Goal: Share content: Share content

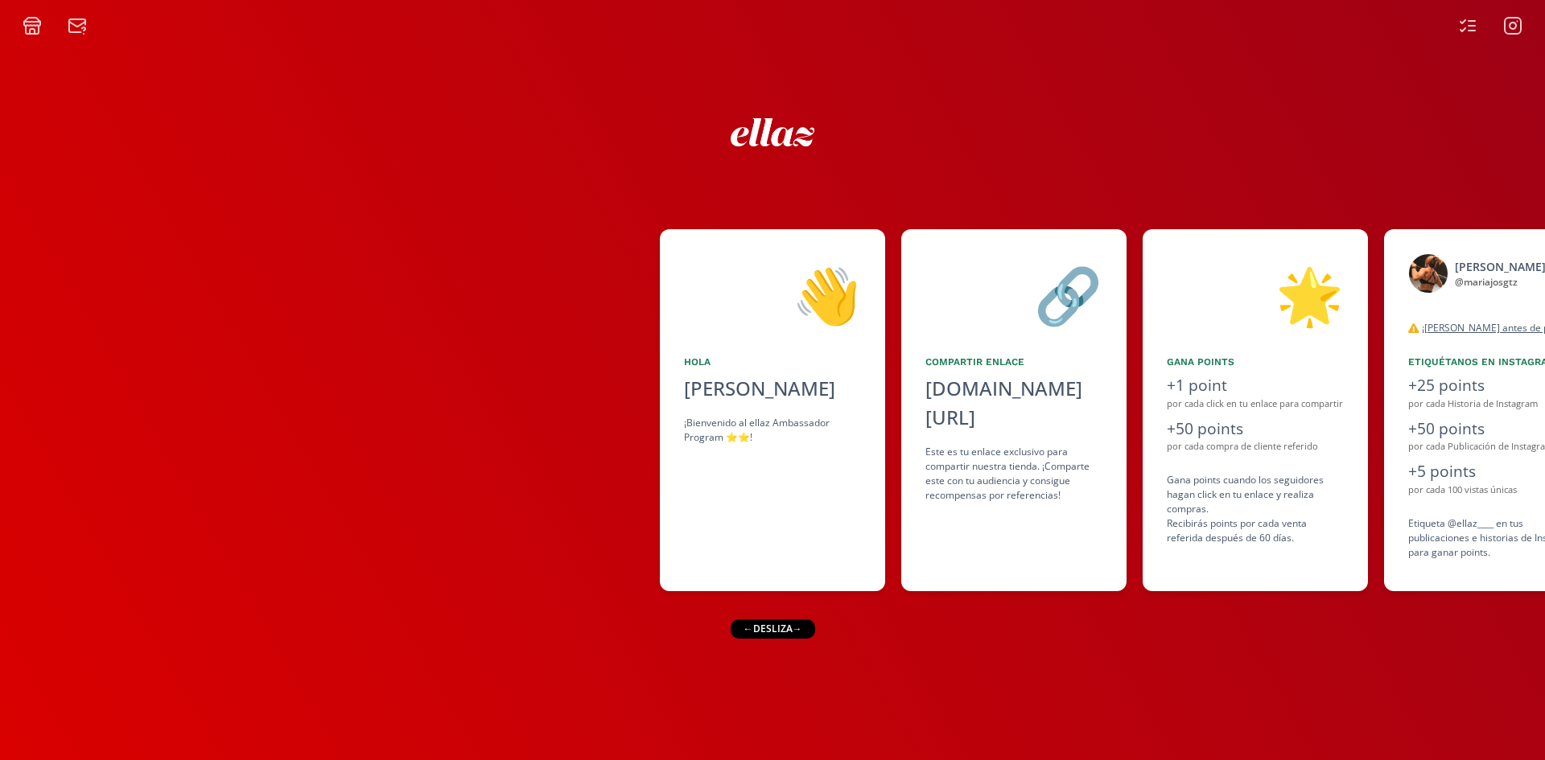
drag, startPoint x: 373, startPoint y: 281, endPoint x: 371, endPoint y: 144, distance: 136.8
click at [372, 281] on div at bounding box center [330, 410] width 660 height 362
drag, startPoint x: 818, startPoint y: 627, endPoint x: 1043, endPoint y: 609, distance: 226.0
click at [1043, 609] on div "👋 [PERSON_NAME] ¡Bienvenido al ellaz Ambassador Program ⭐️⭐️! 🔗 Compartir Enlac…" at bounding box center [772, 397] width 1545 height 725
click at [924, 640] on div "👋 [PERSON_NAME] ¡Bienvenido al ellaz Ambassador Program ⭐️⭐️! 🔗 Compartir Enlac…" at bounding box center [772, 397] width 1545 height 725
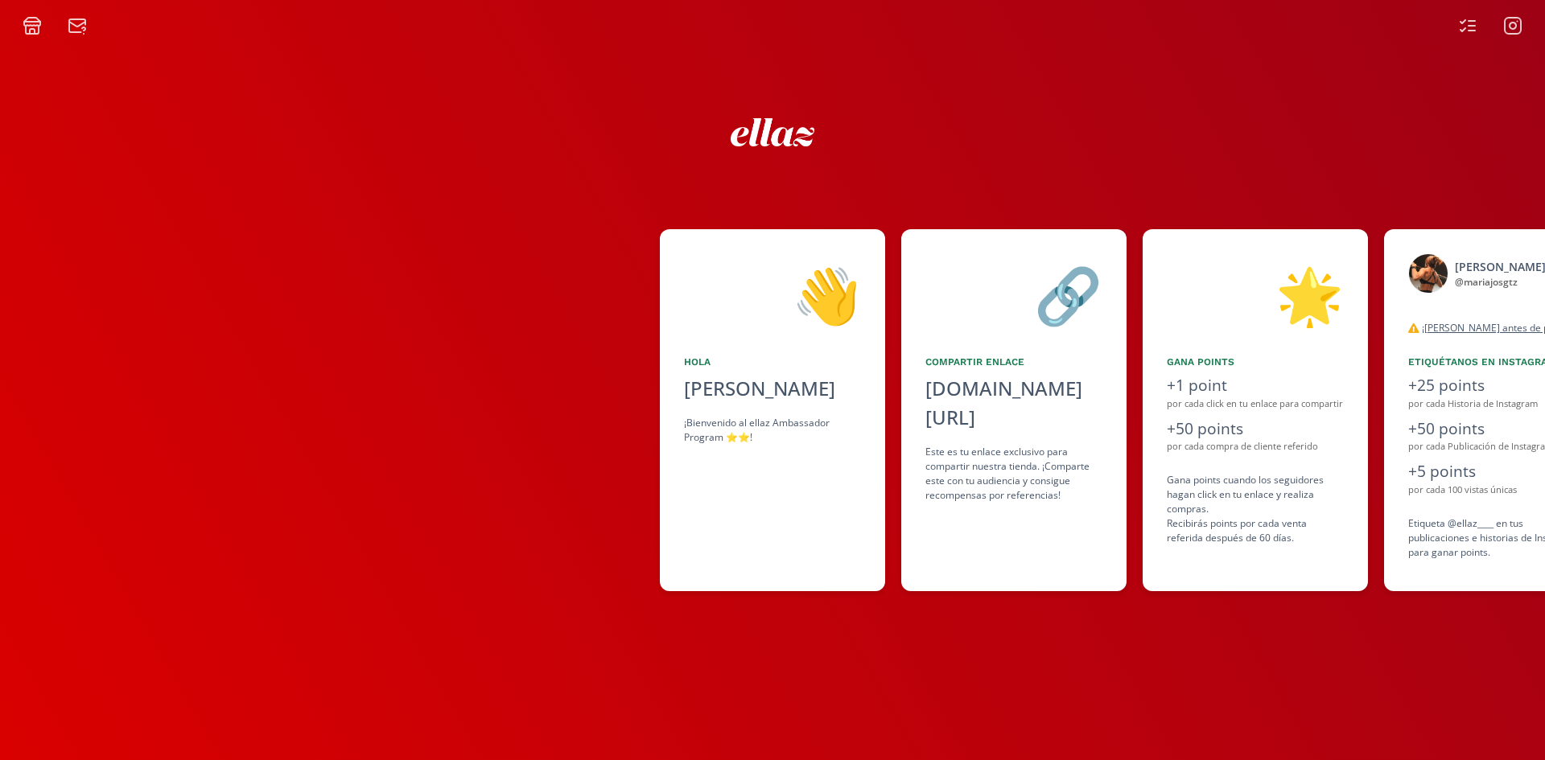
scroll to position [0, 981]
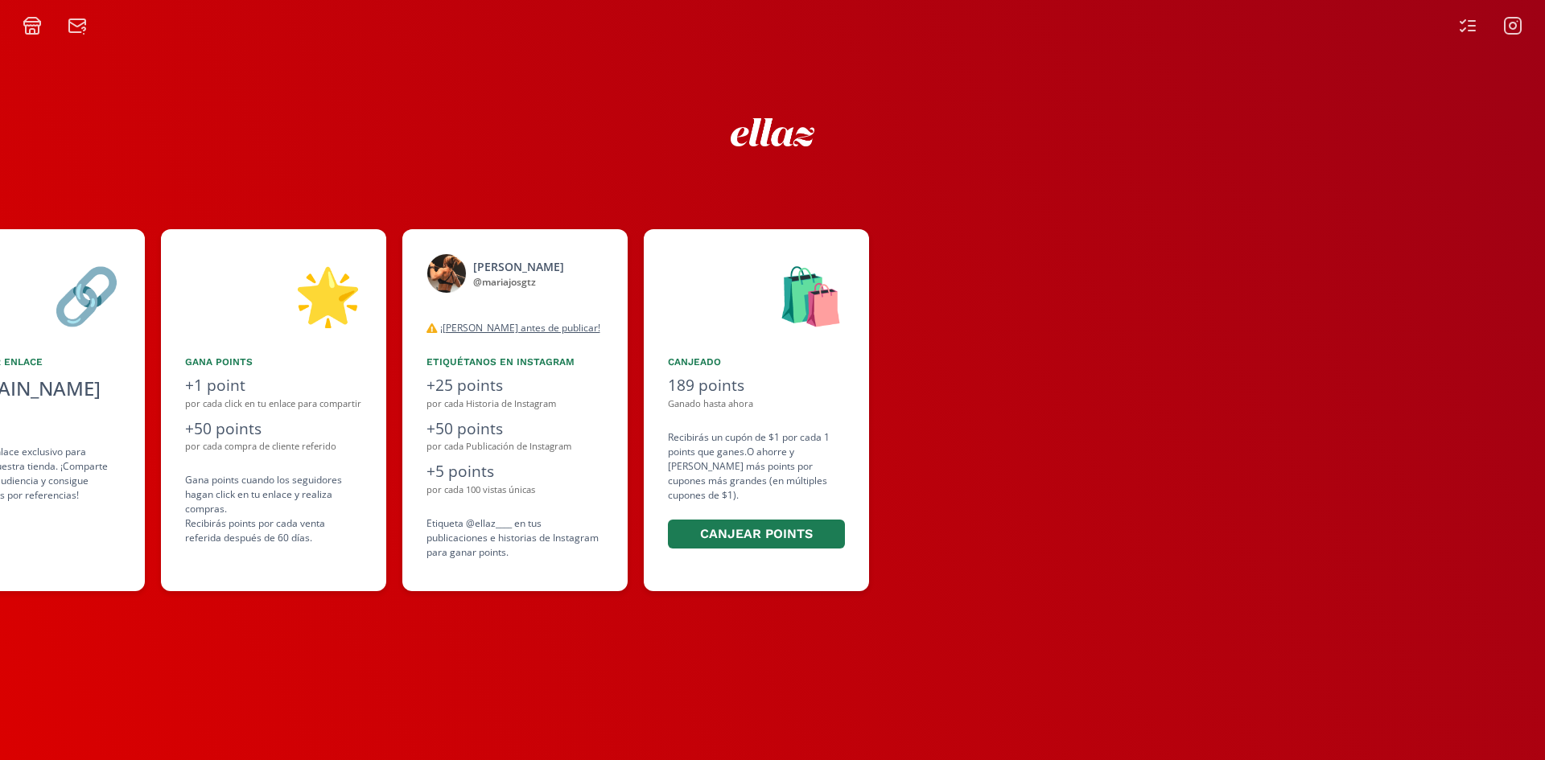
drag, startPoint x: 812, startPoint y: 535, endPoint x: 401, endPoint y: 501, distance: 411.7
click at [401, 501] on div "👋 [PERSON_NAME] ¡Bienvenido al ellaz Ambassador Program ⭐️⭐️! 🔗 Compartir Enlac…" at bounding box center [772, 410] width 1545 height 378
click at [1263, 697] on div "👋 [PERSON_NAME] ¡Bienvenido al ellaz Ambassador Program ⭐️⭐️! 🔗 Compartir Enlac…" at bounding box center [772, 397] width 1545 height 725
click at [20, 362] on div "Compartir Enlace" at bounding box center [32, 362] width 177 height 14
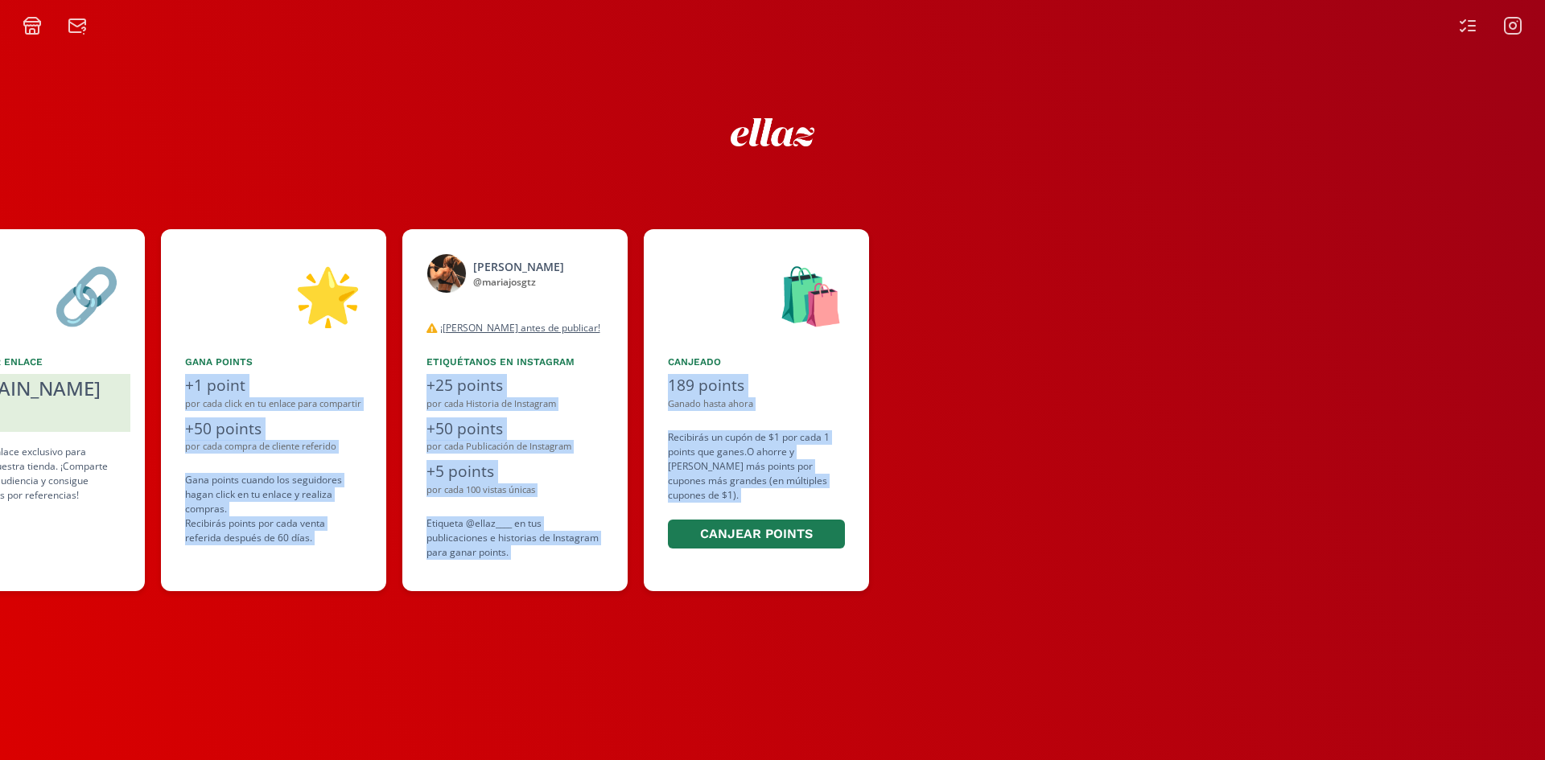
drag, startPoint x: 156, startPoint y: 665, endPoint x: 444, endPoint y: 644, distance: 288.8
click at [821, 727] on div "👋 Hola Maria Jose Gutierrez Ortiz ¡Bienvenido al ellaz Ambassador Program ⭐️⭐️!…" at bounding box center [772, 397] width 1545 height 725
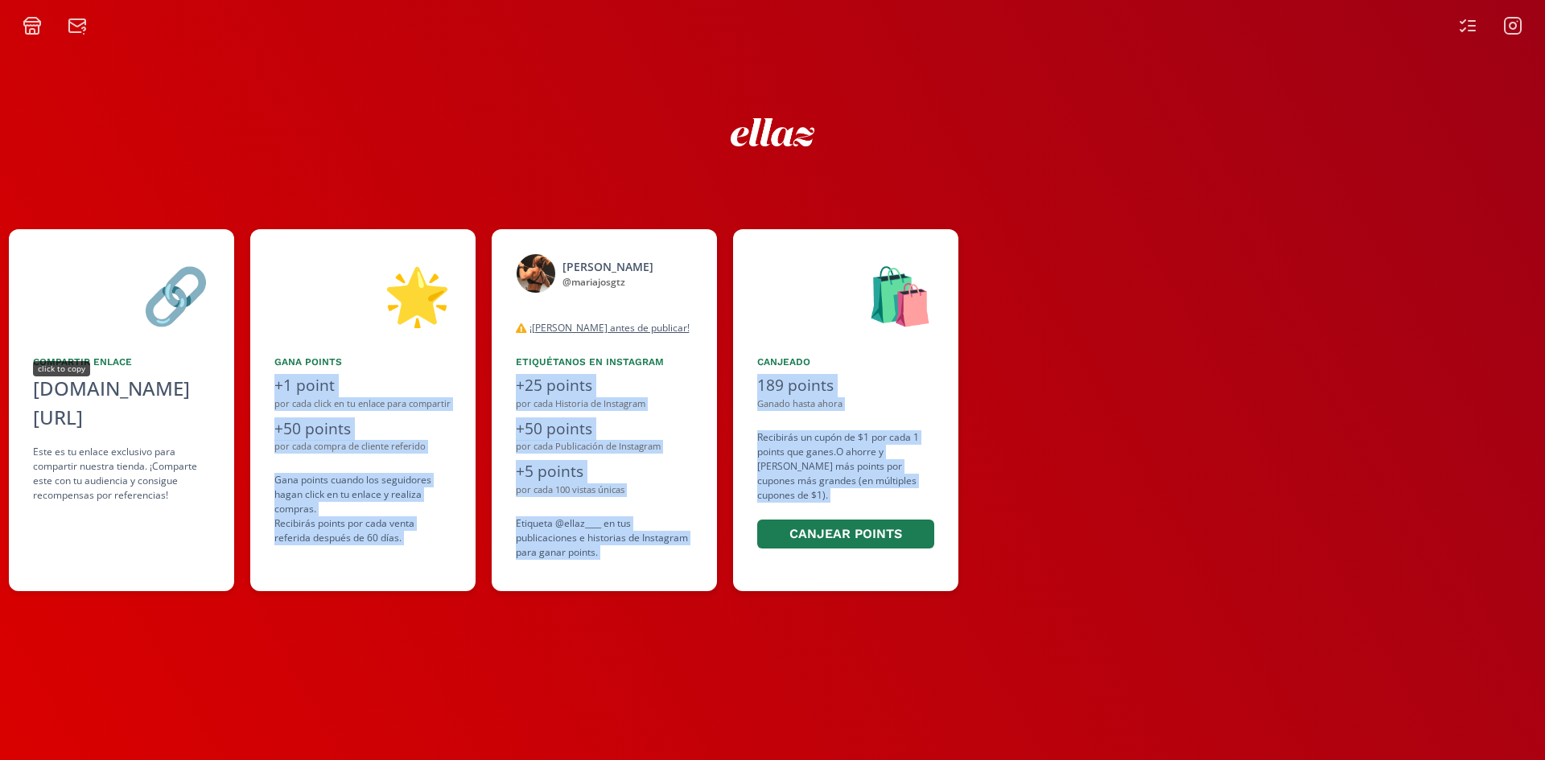
copy div "¡Comparte este con tu audiencia y consigue recompensas por referencias! 🌟 Gana …"
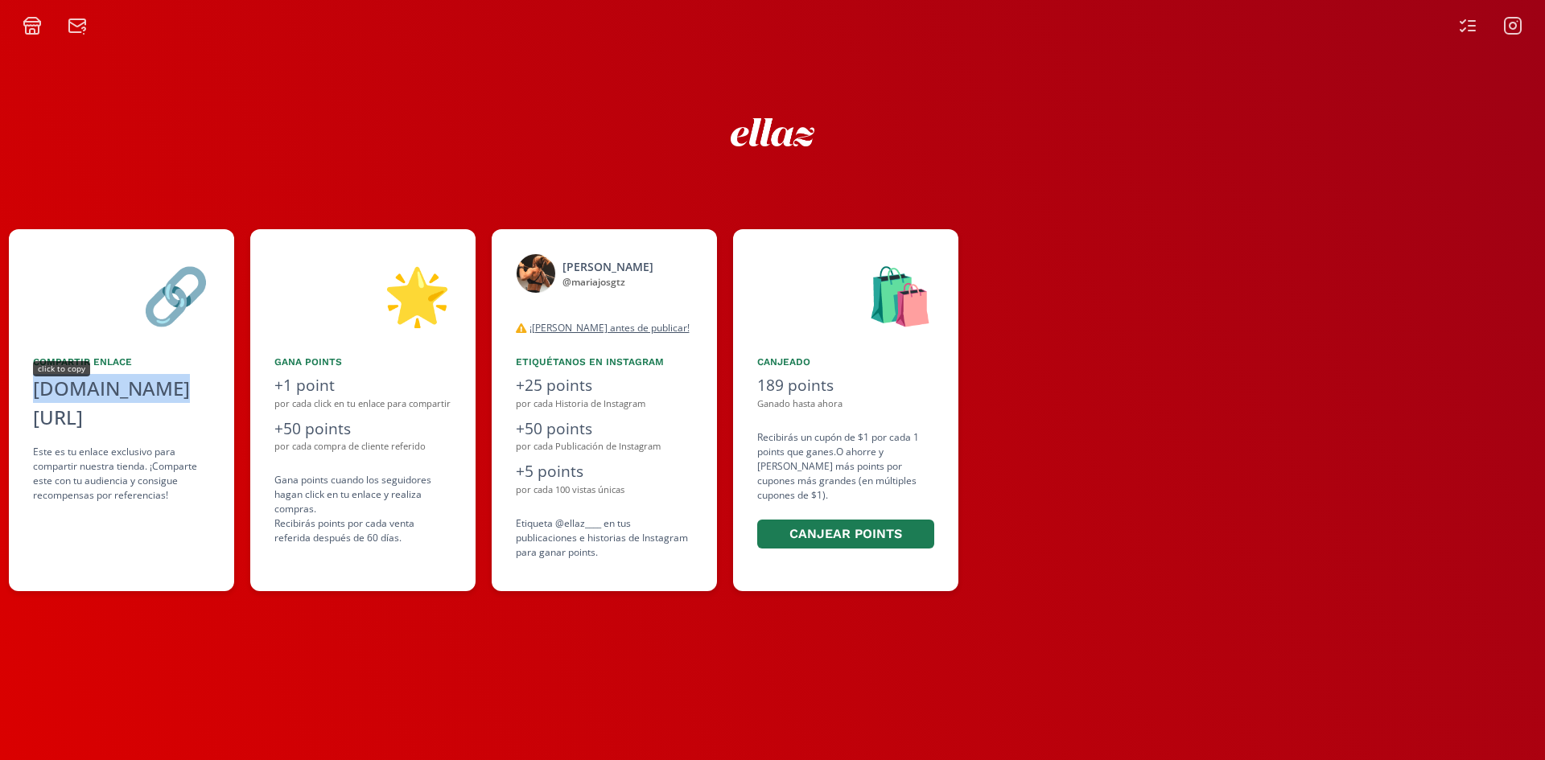
click at [68, 386] on div "[DOMAIN_NAME][URL]" at bounding box center [121, 403] width 177 height 58
copy div "[DOMAIN_NAME][URL]"
click at [1469, 22] on icon at bounding box center [1467, 25] width 19 height 19
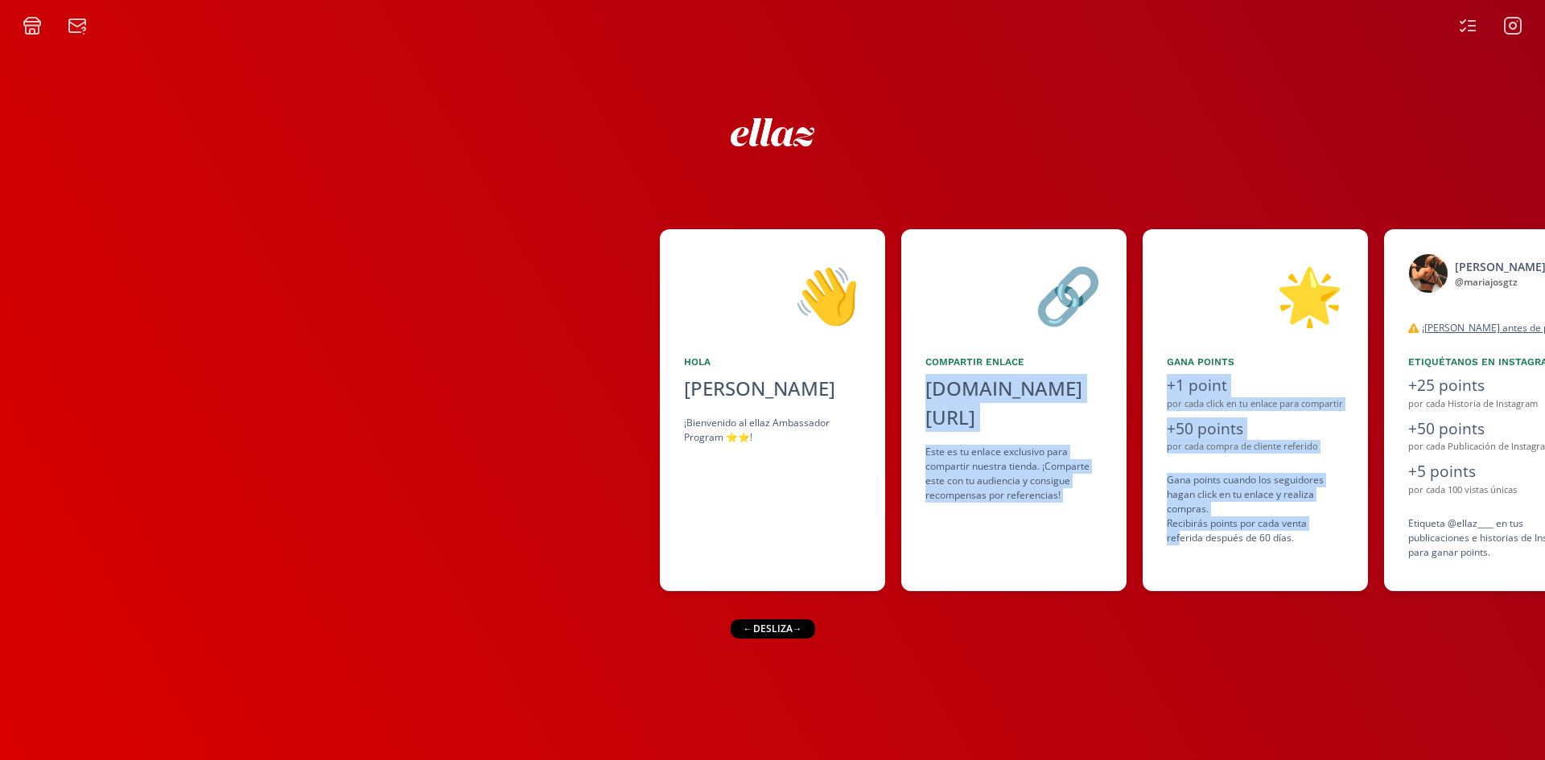
drag, startPoint x: 916, startPoint y: 648, endPoint x: 1232, endPoint y: 658, distance: 316.3
click at [1179, 664] on div "👋 Hola Maria Jose Gutierrez Ortiz ¡Bienvenido al ellaz Ambassador Program ⭐️⭐️!…" at bounding box center [772, 397] width 1545 height 725
click at [1006, 692] on div "👋 [PERSON_NAME] ¡Bienvenido al ellaz Ambassador Program ⭐️⭐️! 🔗 Compartir Enlac…" at bounding box center [772, 397] width 1545 height 725
click at [1030, 636] on div "👋 [PERSON_NAME] ¡Bienvenido al ellaz Ambassador Program ⭐️⭐️! 🔗 Compartir Enlac…" at bounding box center [772, 397] width 1545 height 725
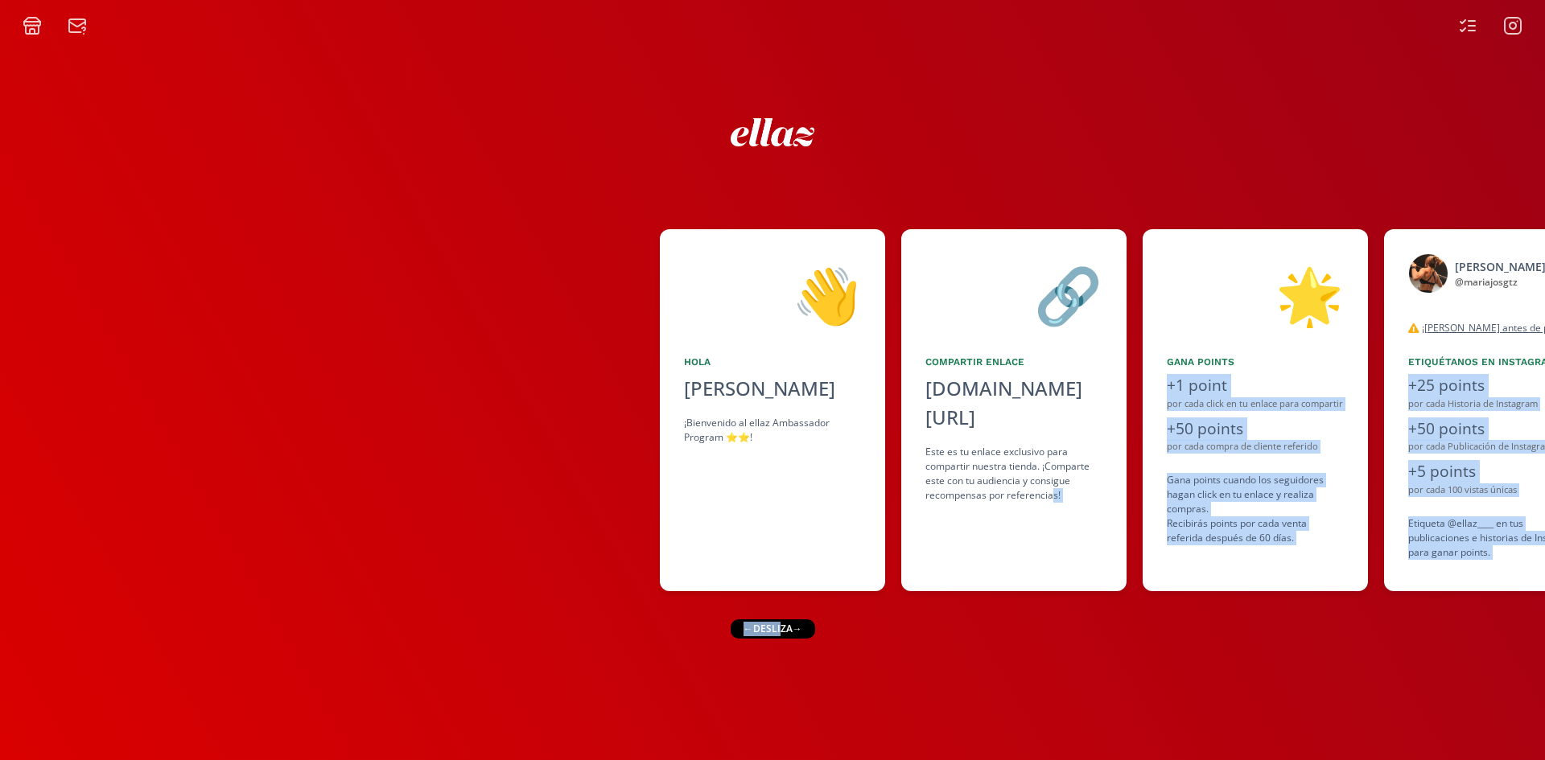
drag, startPoint x: 780, startPoint y: 632, endPoint x: 1145, endPoint y: 649, distance: 365.6
click at [1108, 647] on div "👋 [PERSON_NAME] ¡Bienvenido al ellaz Ambassador Program ⭐️⭐️! 🔗 Compartir Enlac…" at bounding box center [772, 397] width 1545 height 725
click at [504, 670] on div "👋 [PERSON_NAME] ¡Bienvenido al ellaz Ambassador Program ⭐️⭐️! 🔗 Compartir Enlac…" at bounding box center [772, 397] width 1545 height 725
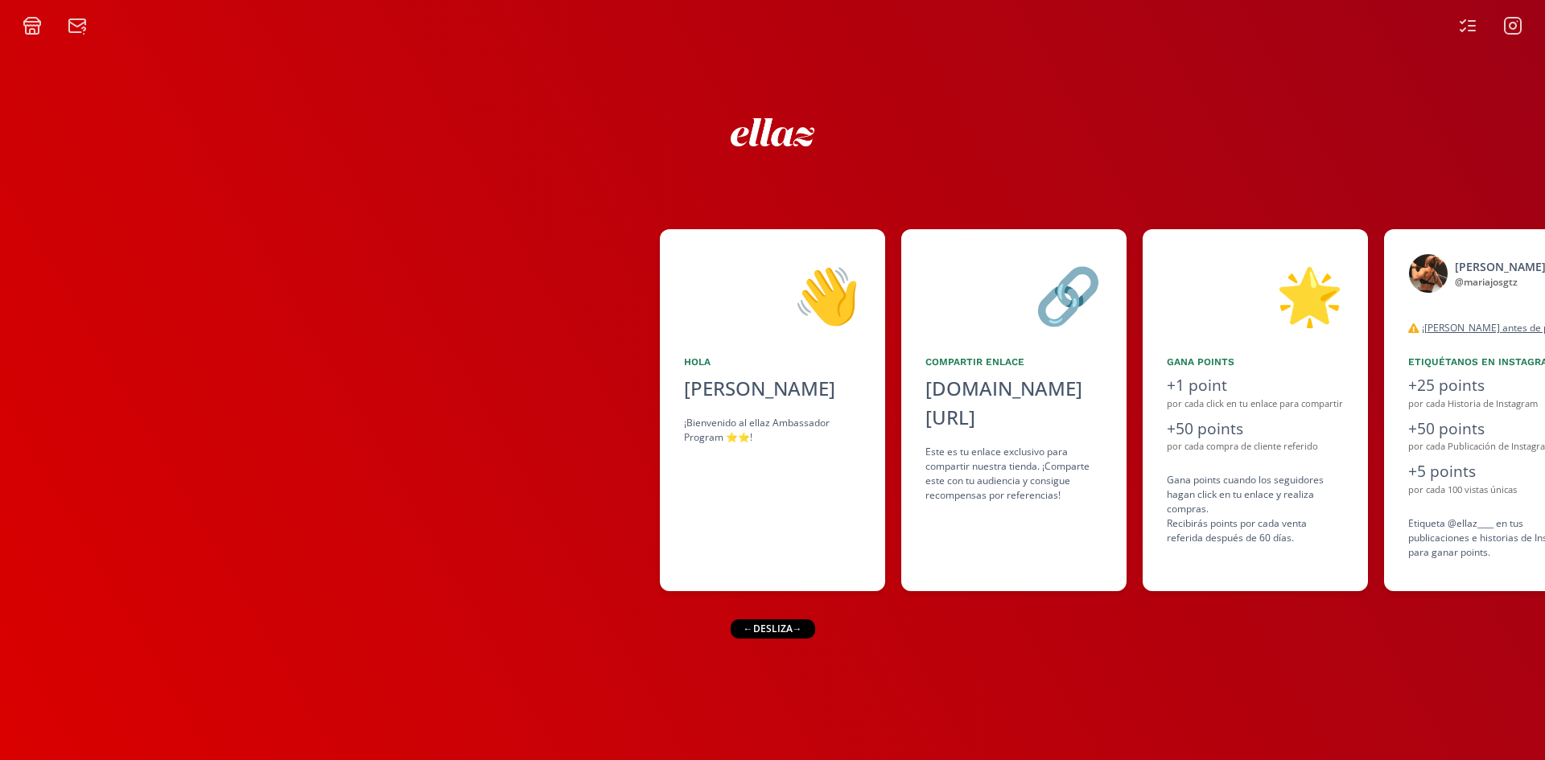
scroll to position [0, 981]
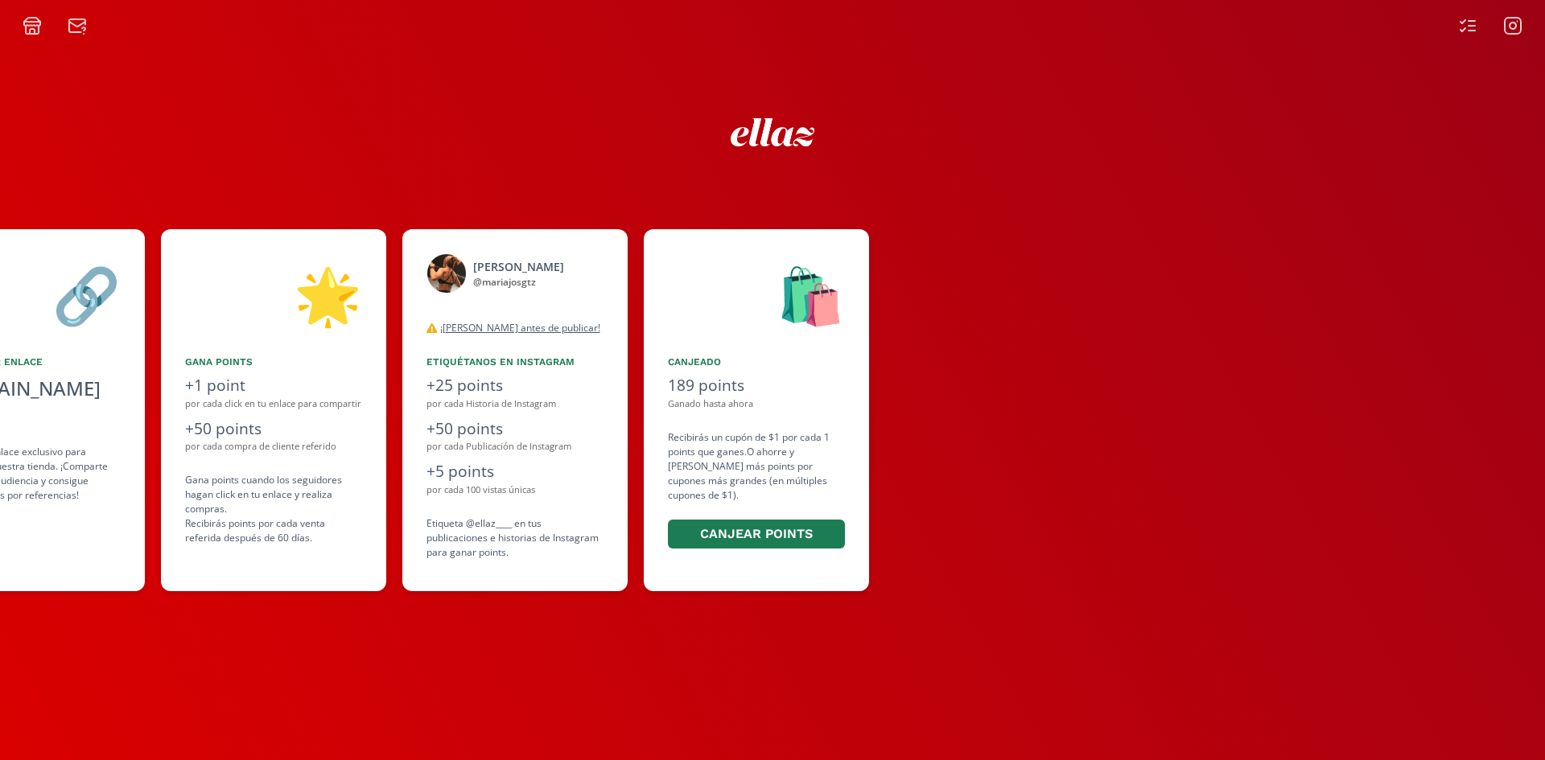
drag, startPoint x: 1092, startPoint y: 541, endPoint x: 622, endPoint y: 545, distance: 469.8
click at [622, 545] on div "👋 [PERSON_NAME] ¡Bienvenido al ellaz Ambassador Program ⭐️⭐️! 🔗 Compartir Enlac…" at bounding box center [772, 410] width 1545 height 378
click at [1503, 26] on icon at bounding box center [1512, 25] width 19 height 19
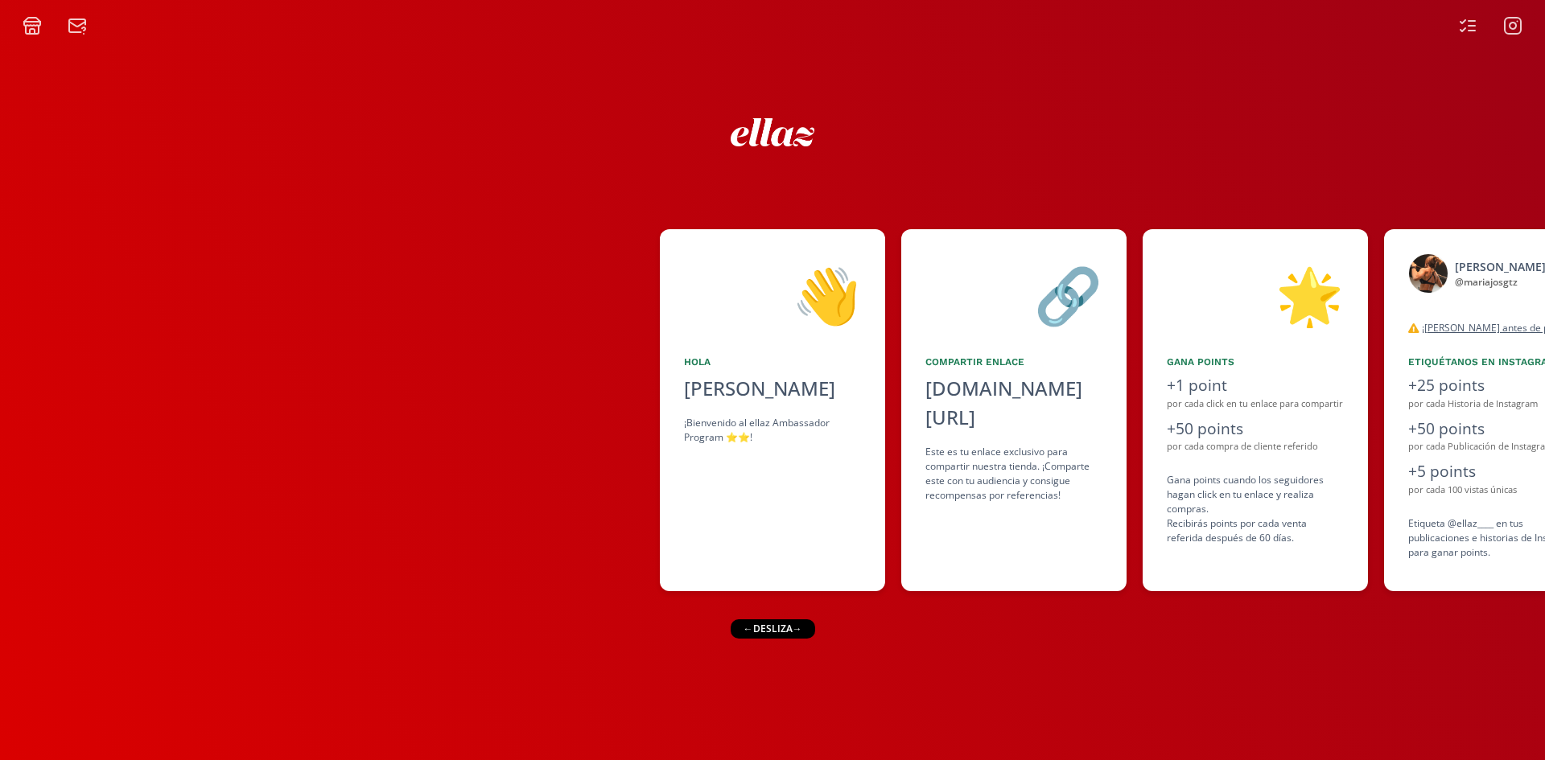
click at [1472, 24] on icon at bounding box center [1467, 25] width 19 height 19
click at [1060, 644] on div "👋 [PERSON_NAME] ¡Bienvenido al ellaz Ambassador Program ⭐️⭐️! 🔗 Compartir Enlac…" at bounding box center [772, 397] width 1545 height 725
drag, startPoint x: 662, startPoint y: 659, endPoint x: 941, endPoint y: 593, distance: 286.8
click at [656, 658] on div "👋 [PERSON_NAME] ¡Bienvenido al ellaz Ambassador Program ⭐️⭐️! 🔗 Compartir Enlac…" at bounding box center [772, 397] width 1545 height 725
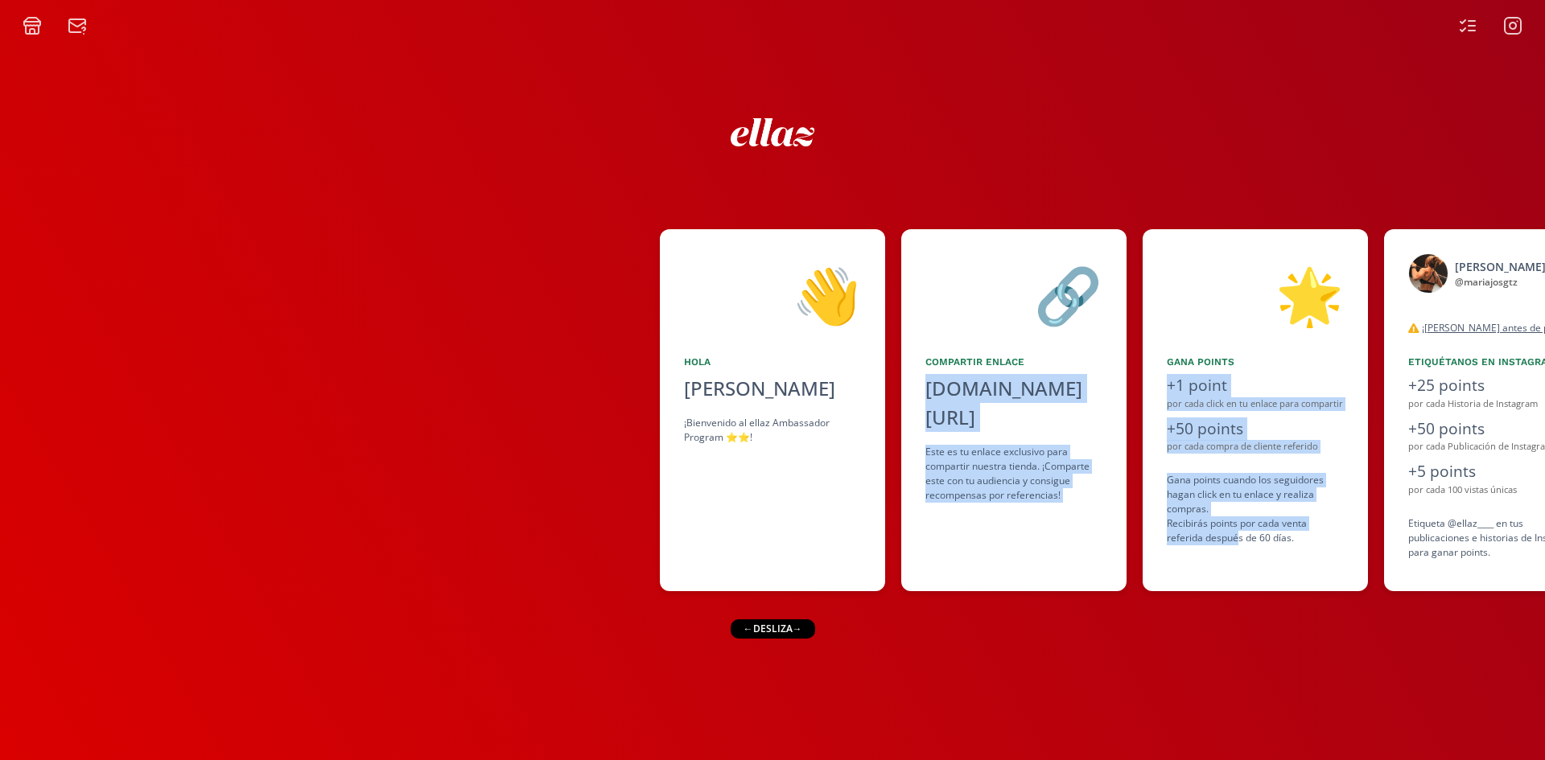
drag, startPoint x: 1148, startPoint y: 534, endPoint x: 766, endPoint y: 537, distance: 382.1
click at [766, 537] on div "👋 [PERSON_NAME] ¡Bienvenido al ellaz Ambassador Program ⭐️⭐️! 🔗 Compartir Enlac…" at bounding box center [772, 410] width 1545 height 378
drag, startPoint x: 1075, startPoint y: 595, endPoint x: 807, endPoint y: 612, distance: 268.4
click at [807, 612] on div "👋 [PERSON_NAME] ¡Bienvenido al ellaz Ambassador Program ⭐️⭐️! 🔗 Compartir Enlac…" at bounding box center [772, 397] width 1545 height 725
drag, startPoint x: 791, startPoint y: 628, endPoint x: 624, endPoint y: 625, distance: 166.5
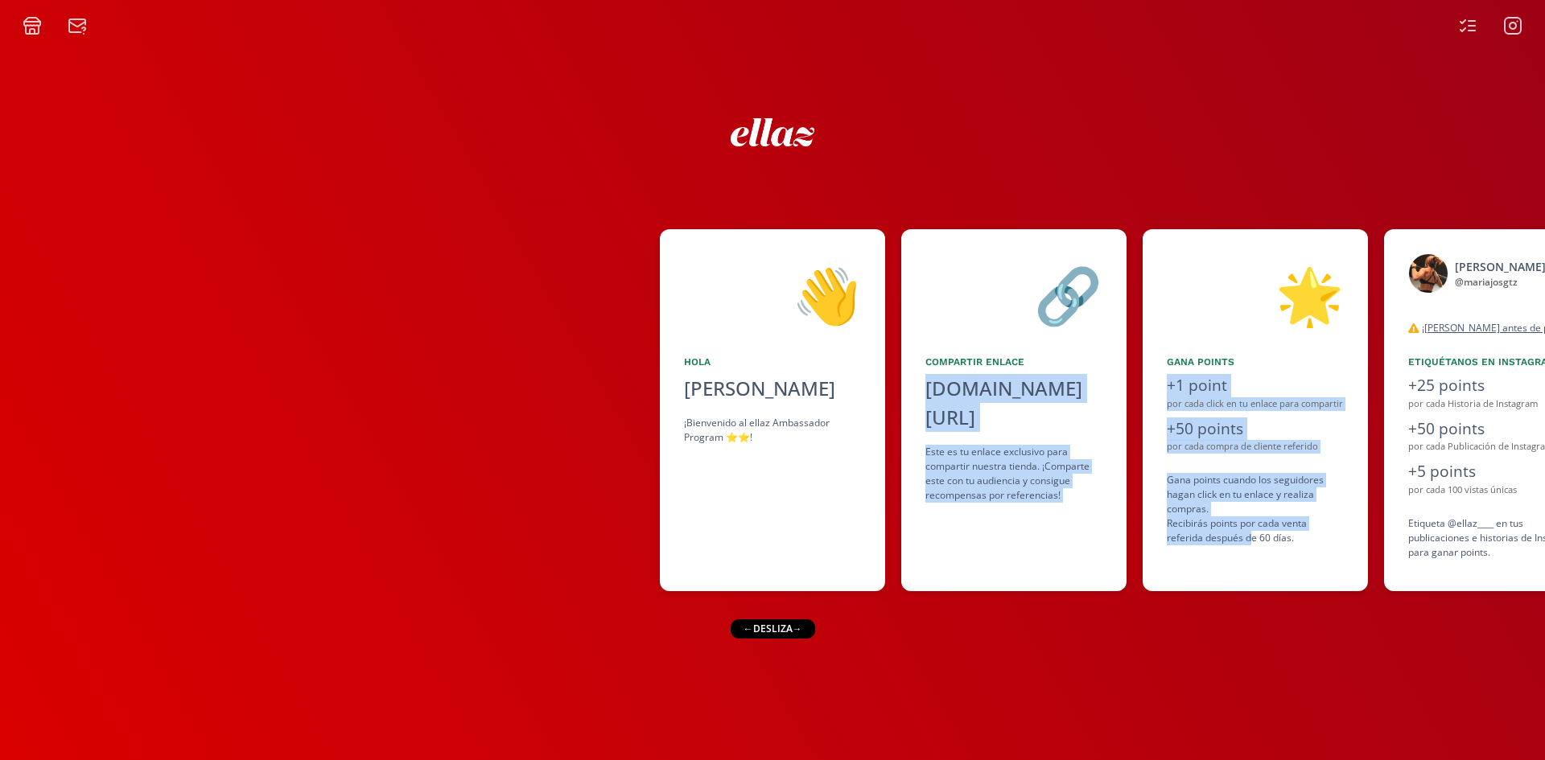
click at [750, 625] on div "← desliza →" at bounding box center [772, 628] width 84 height 19
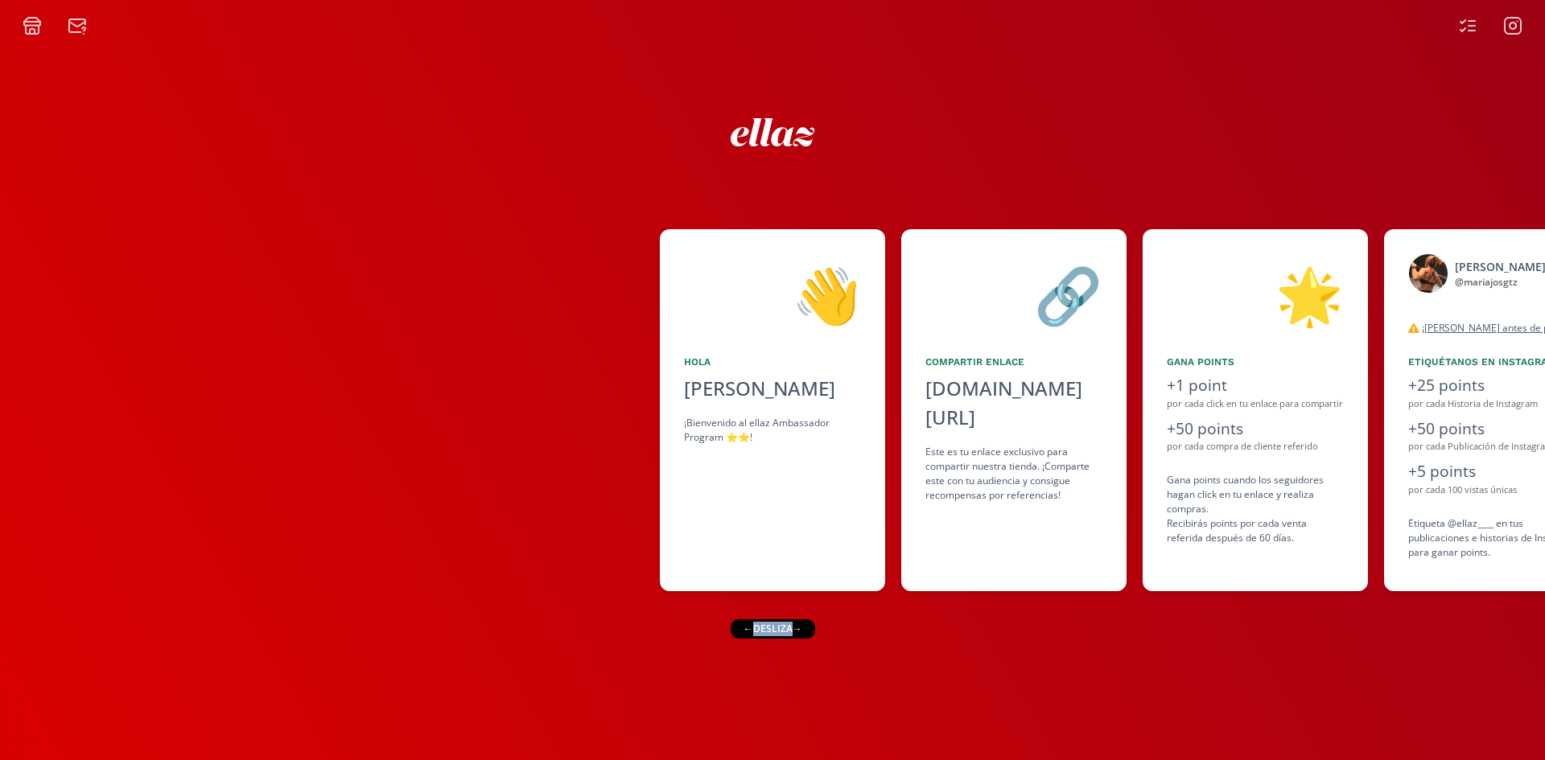
click at [532, 623] on div "👋 [PERSON_NAME] ¡Bienvenido al ellaz Ambassador Program ⭐️⭐️! 🔗 Compartir Enlac…" at bounding box center [772, 397] width 1545 height 725
drag, startPoint x: 532, startPoint y: 623, endPoint x: 953, endPoint y: 556, distance: 426.9
click at [539, 622] on div "👋 [PERSON_NAME] ¡Bienvenido al ellaz Ambassador Program ⭐️⭐️! 🔗 Compartir Enlac…" at bounding box center [772, 397] width 1545 height 725
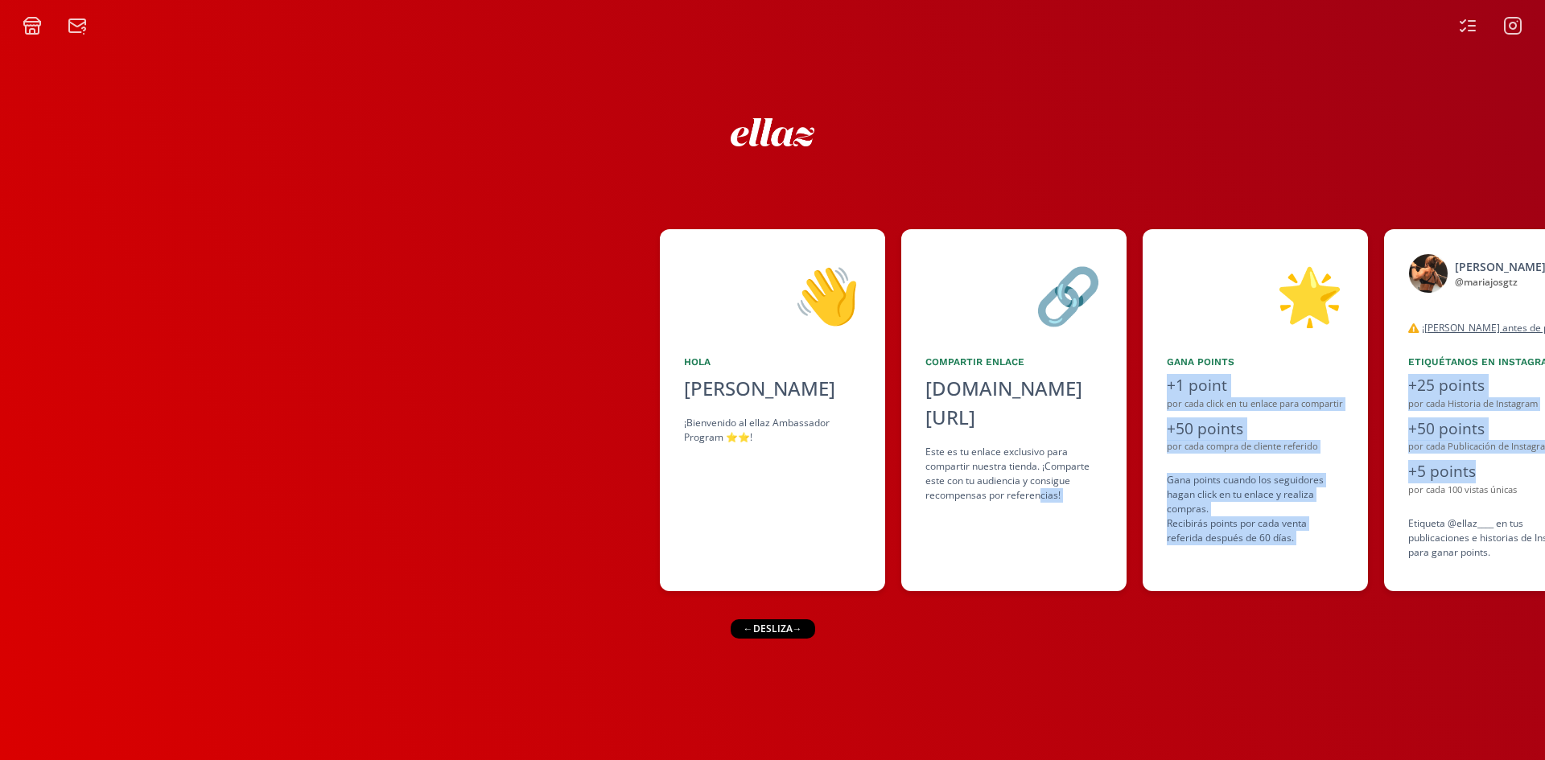
click at [1011, 465] on div "👋 [PERSON_NAME] ¡Bienvenido al ellaz Ambassador Program ⭐️⭐️! 🔗 Compartir Enlac…" at bounding box center [772, 410] width 1545 height 378
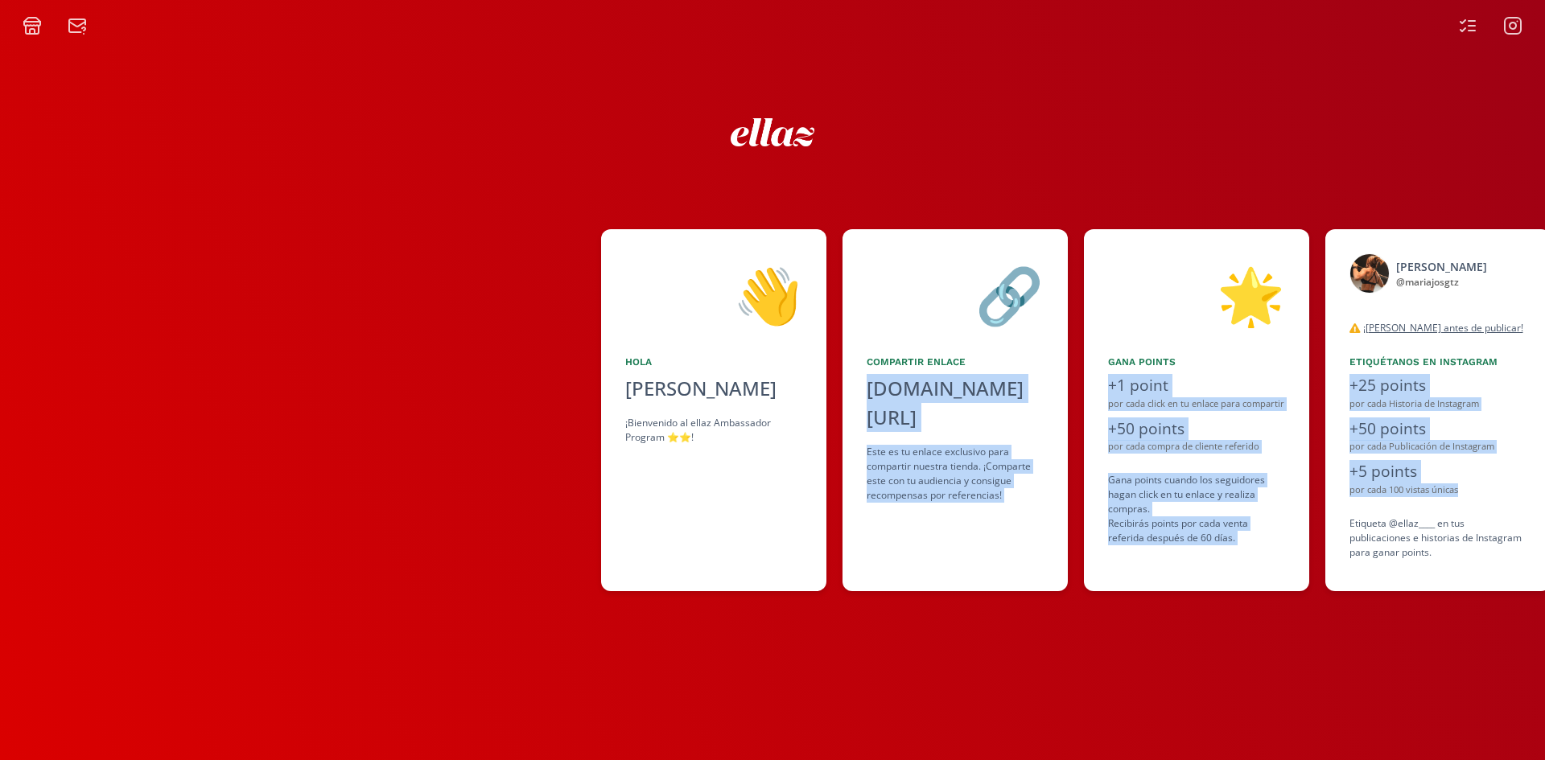
drag, startPoint x: 870, startPoint y: 479, endPoint x: 1544, endPoint y: 499, distance: 673.7
click at [1544, 499] on div "👋 [PERSON_NAME] ¡Bienvenido al ellaz Ambassador Program ⭐️⭐️! 🔗 Compartir Enlac…" at bounding box center [772, 410] width 1545 height 378
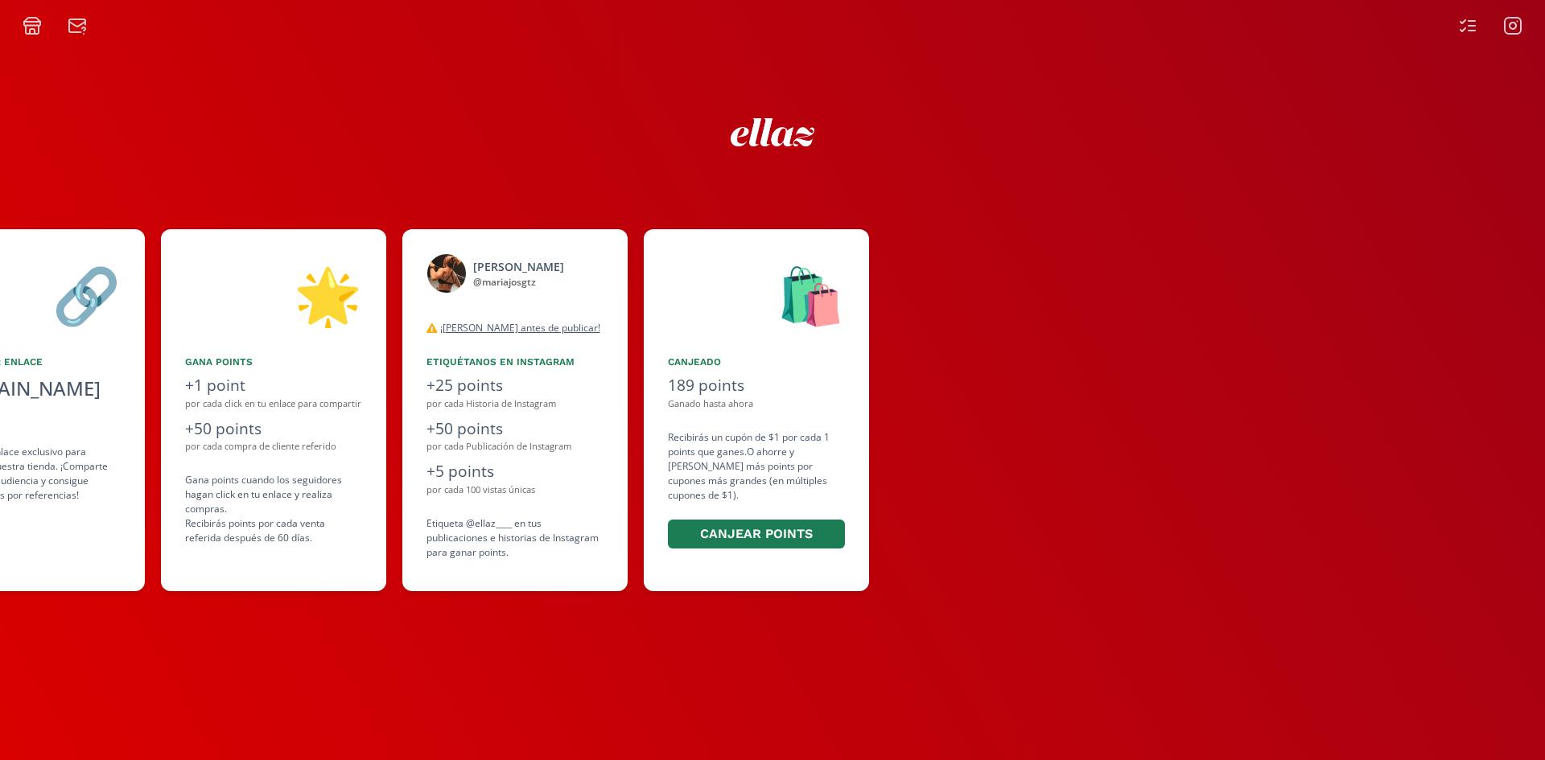
click at [850, 510] on div "🛍️ Canjeado 189 points Ganado hasta ahora Recibirás un cupón de $1 por cada 1 p…" at bounding box center [756, 410] width 225 height 362
drag, startPoint x: 850, startPoint y: 510, endPoint x: 953, endPoint y: 557, distance: 113.8
click at [850, 510] on div "🛍️ Canjeado 189 points Ganado hasta ahora Recibirás un cupón de $1 por cada 1 p…" at bounding box center [756, 410] width 225 height 362
click at [1465, 28] on icon at bounding box center [1462, 29] width 5 height 3
